Goal: Find specific page/section: Find specific page/section

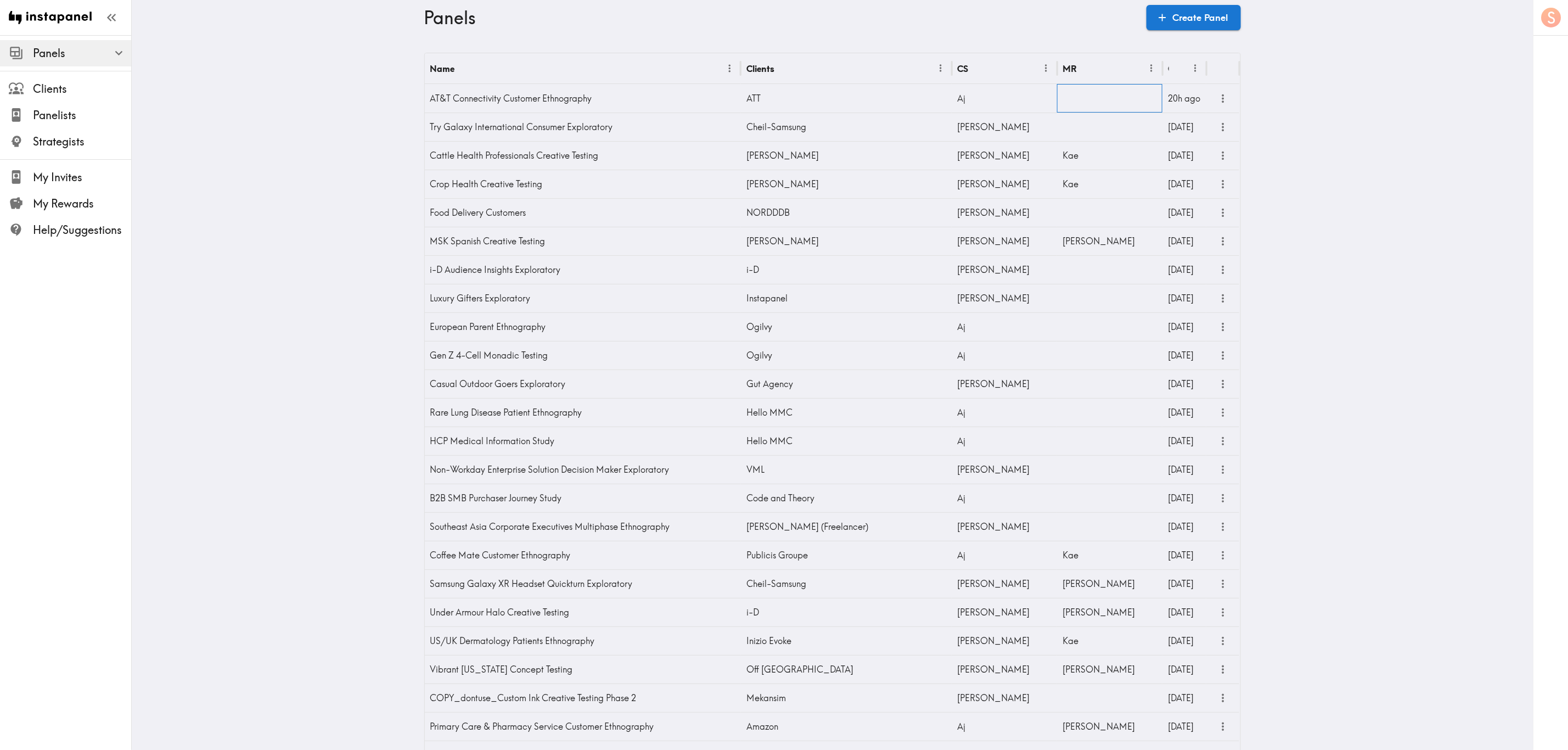
click at [1071, 101] on div at bounding box center [1110, 98] width 106 height 28
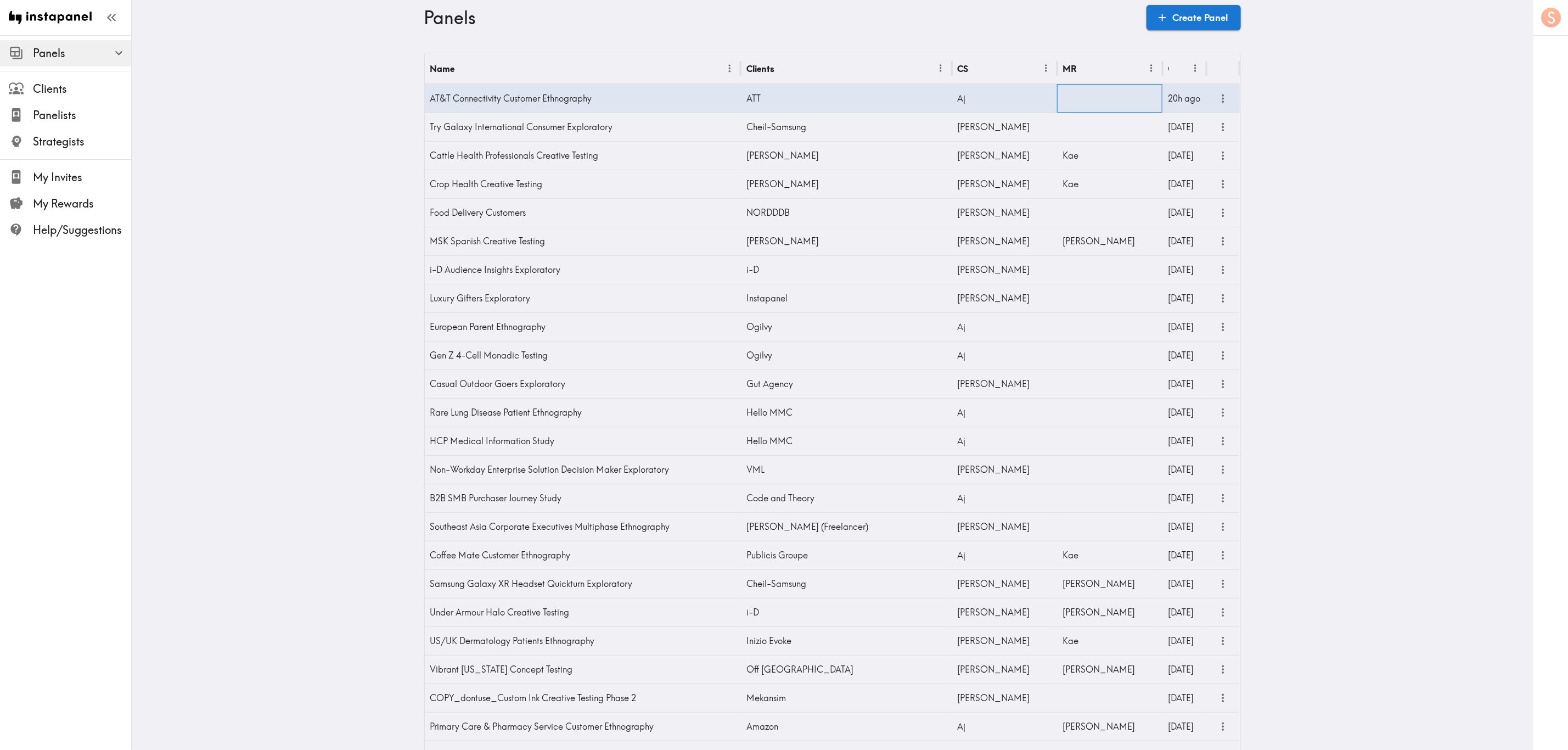
click at [1071, 102] on div at bounding box center [1110, 98] width 106 height 28
click at [1074, 101] on input "text" at bounding box center [1102, 101] width 79 height 24
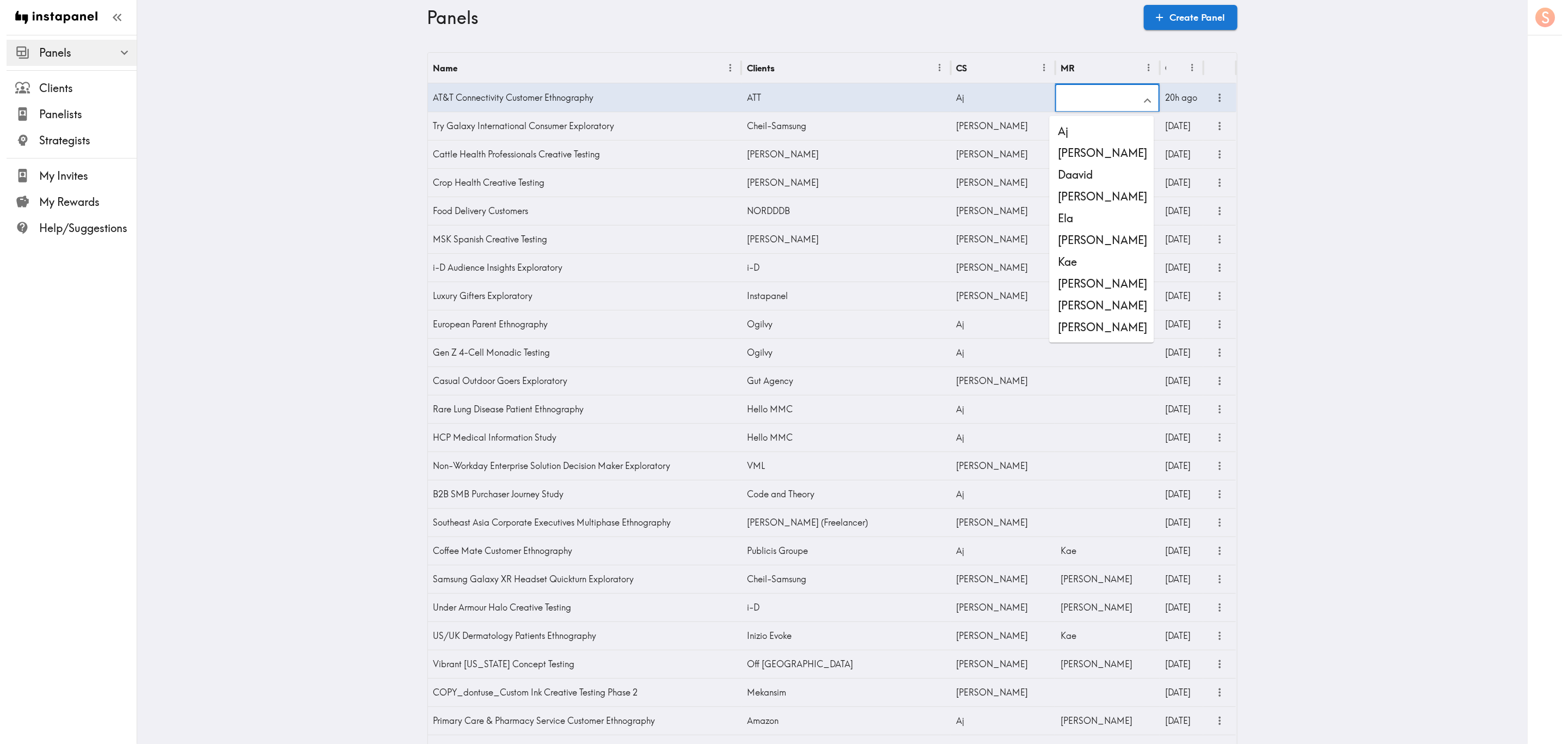
scroll to position [1, 0]
click at [1111, 324] on li "Stewart" at bounding box center [1096, 327] width 105 height 22
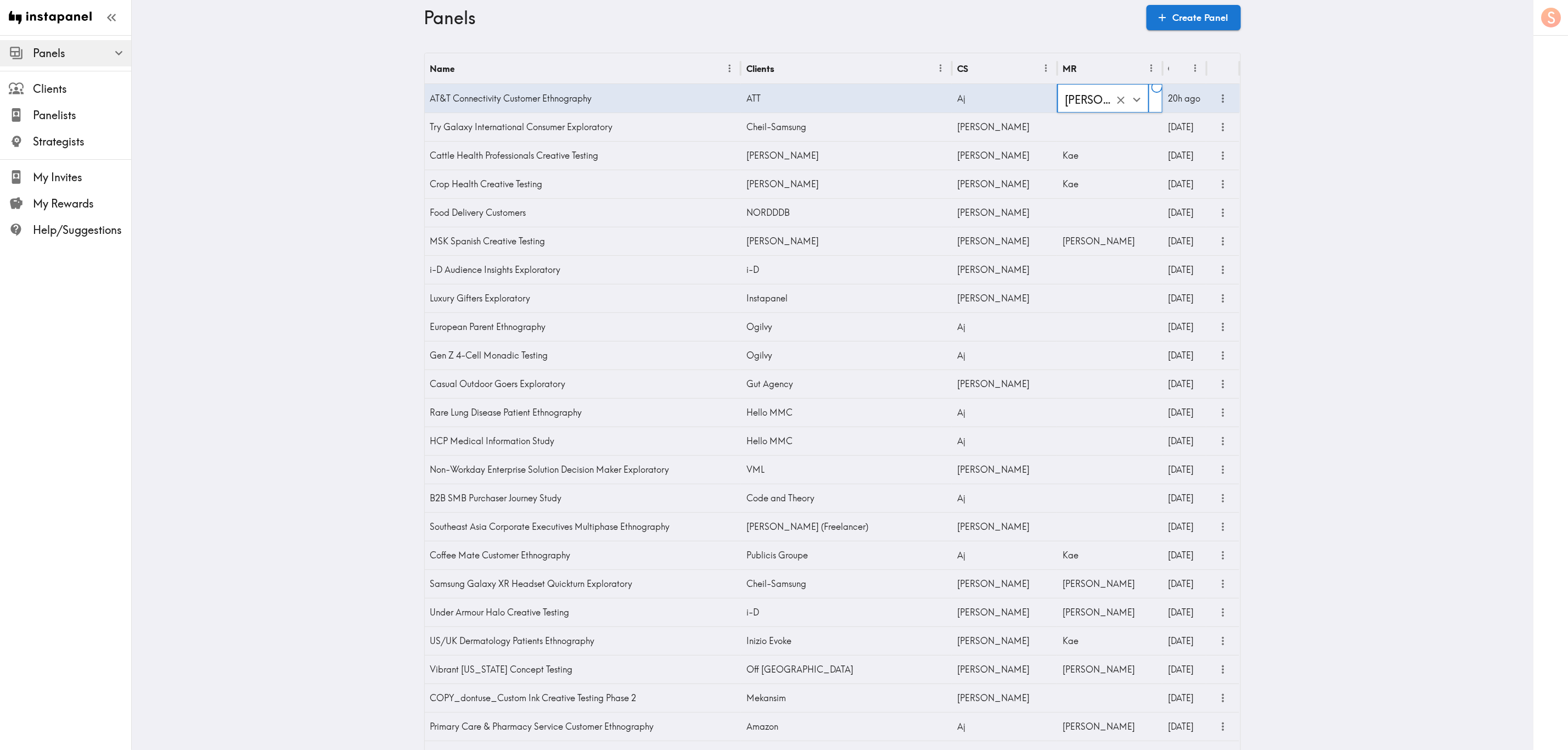
type input "Stewart"
click at [1222, 100] on icon "more" at bounding box center [1223, 98] width 2 height 8
click at [1220, 119] on li "Questionnaire" at bounding box center [1173, 123] width 107 height 22
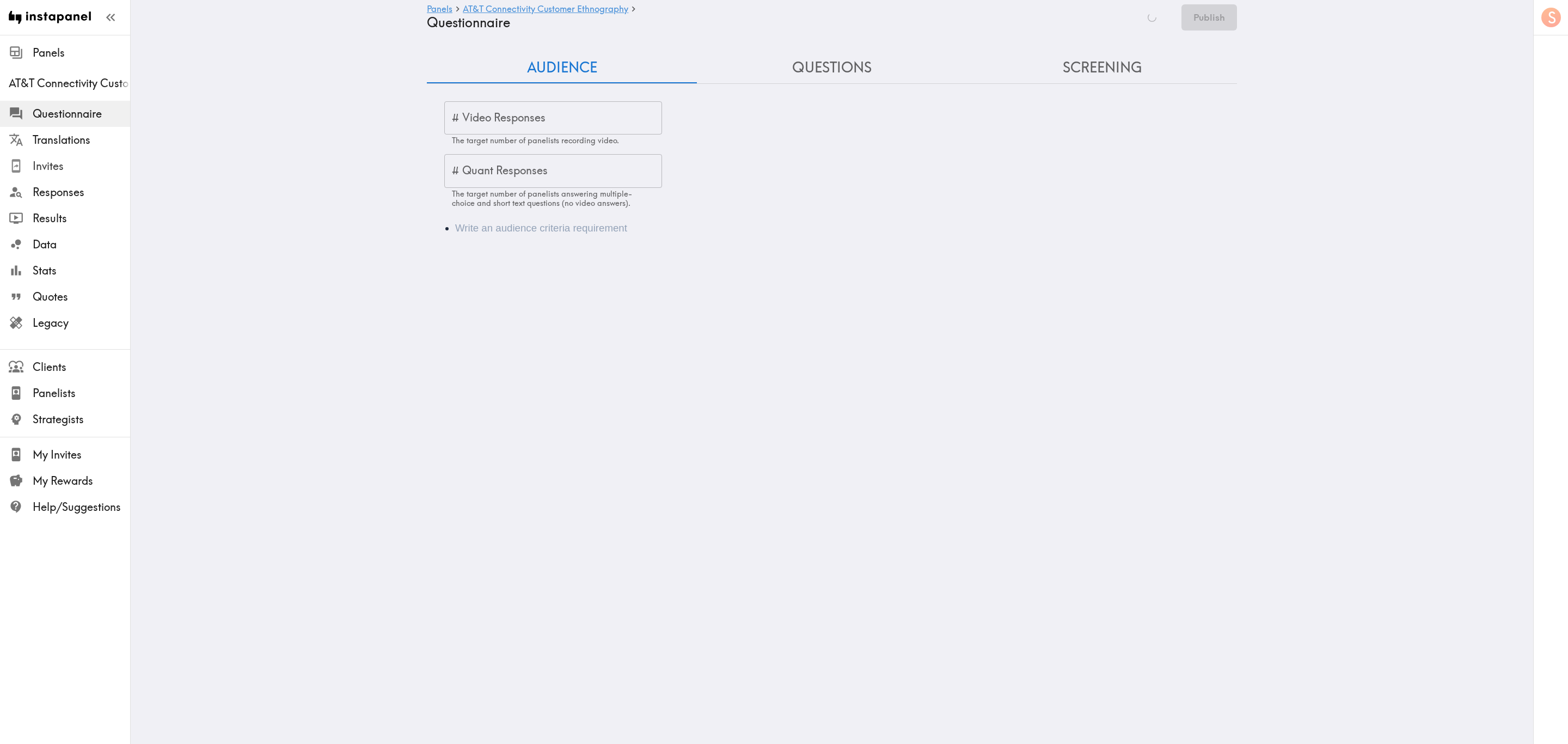
click at [74, 159] on span "Invites" at bounding box center [81, 166] width 97 height 15
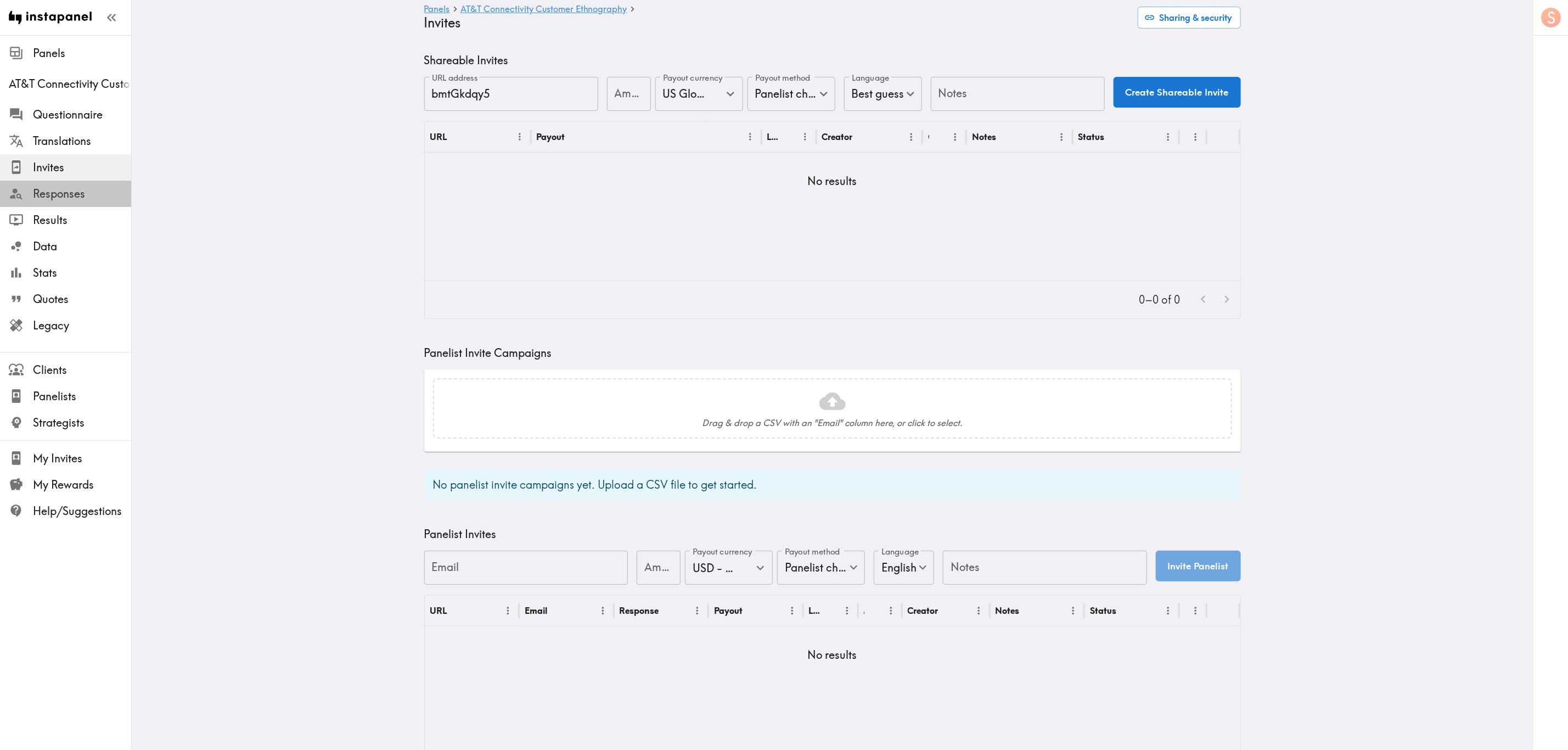
click at [89, 201] on span "Responses" at bounding box center [82, 193] width 98 height 20
